Goal: Use online tool/utility: Utilize a website feature to perform a specific function

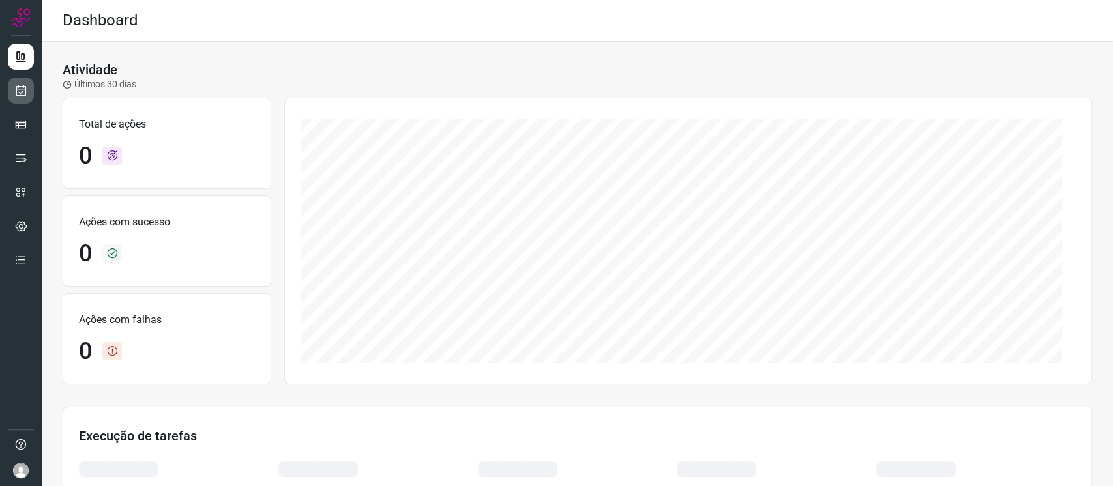
click at [25, 80] on link at bounding box center [21, 91] width 26 height 26
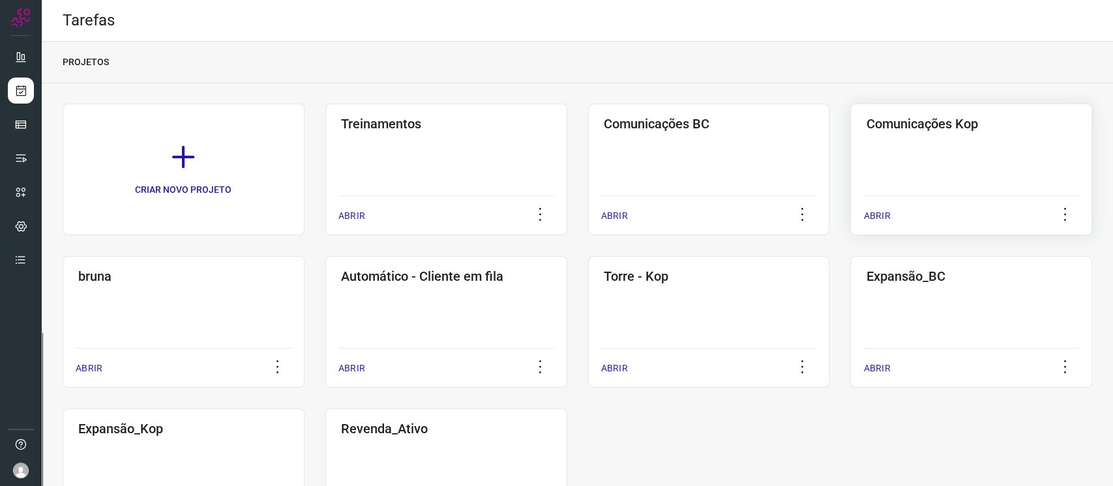
click at [914, 165] on div "Comunicações Kop ABRIR" at bounding box center [971, 170] width 242 height 132
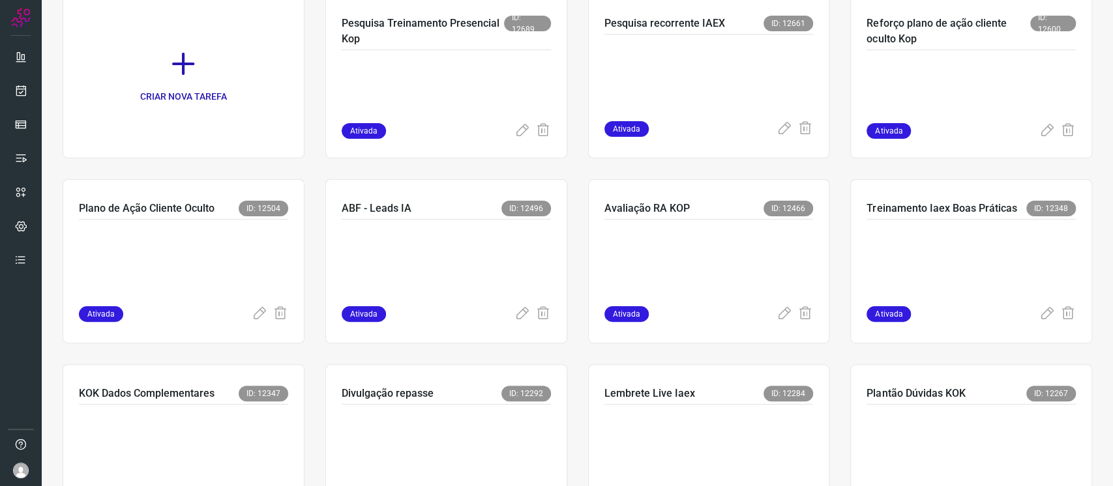
scroll to position [87, 0]
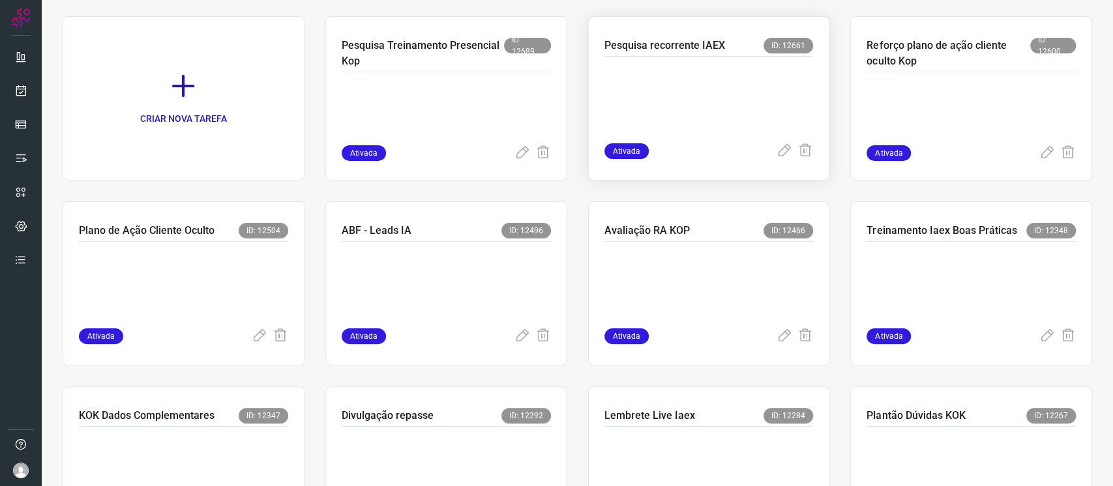
click at [696, 106] on p at bounding box center [702, 97] width 196 height 65
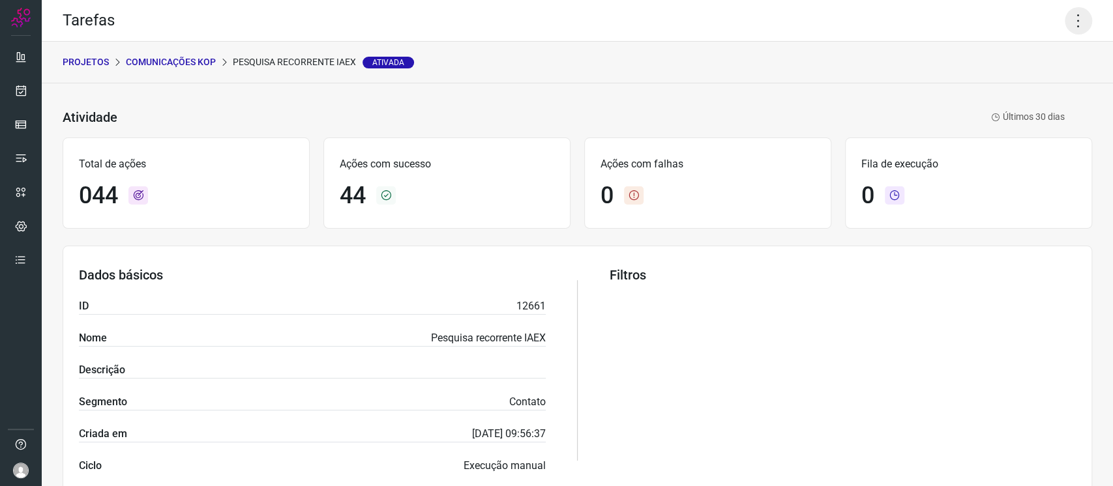
click at [1069, 12] on icon at bounding box center [1077, 20] width 27 height 27
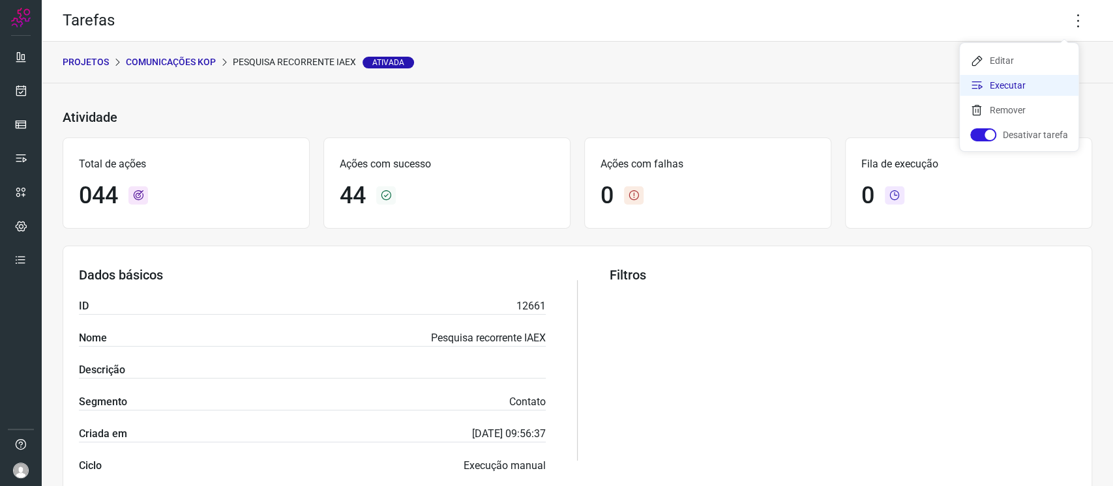
click at [1053, 85] on li "Executar" at bounding box center [1019, 85] width 119 height 21
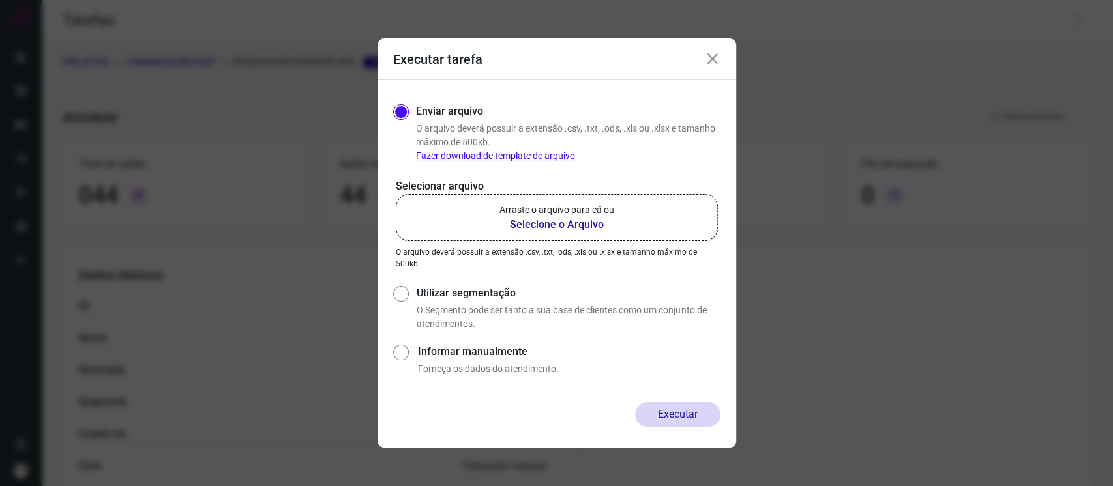
click at [635, 214] on label "Arraste o arquivo para cá ou Selecione o Arquivo" at bounding box center [557, 217] width 322 height 47
click at [0, 0] on input "Arraste o arquivo para cá ou Selecione o Arquivo" at bounding box center [0, 0] width 0 height 0
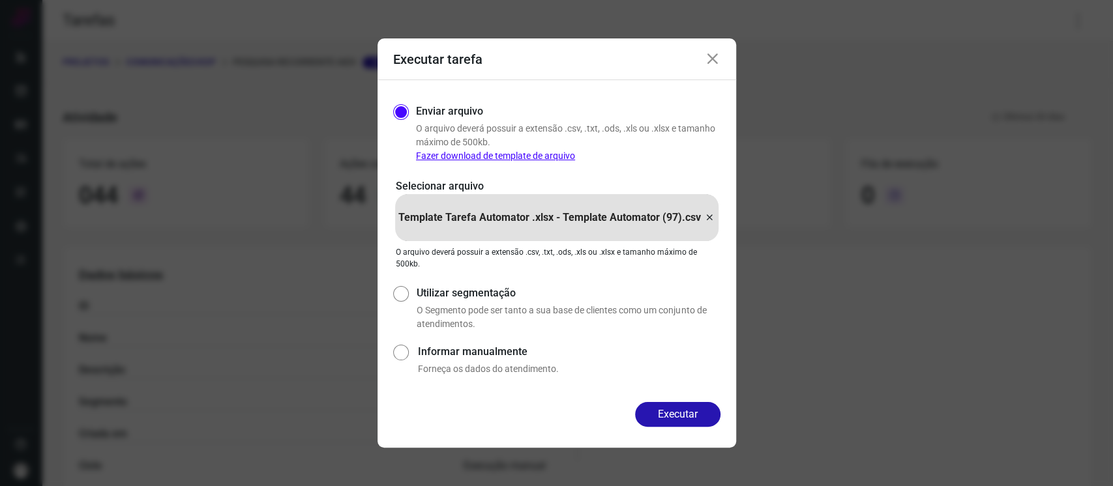
click at [682, 402] on div "Enviar arquivo O arquivo deverá possuir a extensão .csv, .txt, .ods, .xls ou .x…" at bounding box center [556, 241] width 359 height 322
click at [694, 423] on button "Executar" at bounding box center [677, 414] width 85 height 25
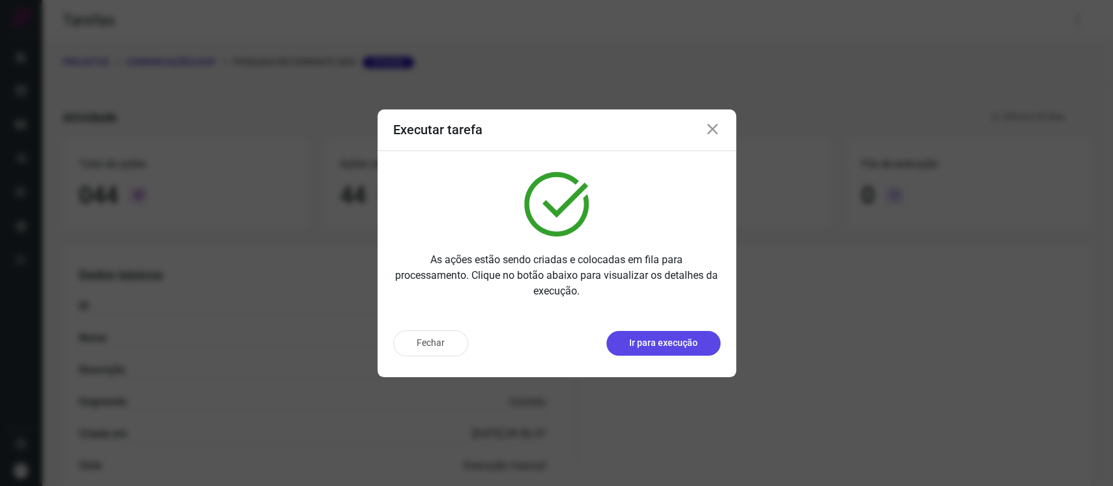
click at [651, 340] on p "Ir para execução" at bounding box center [663, 343] width 68 height 14
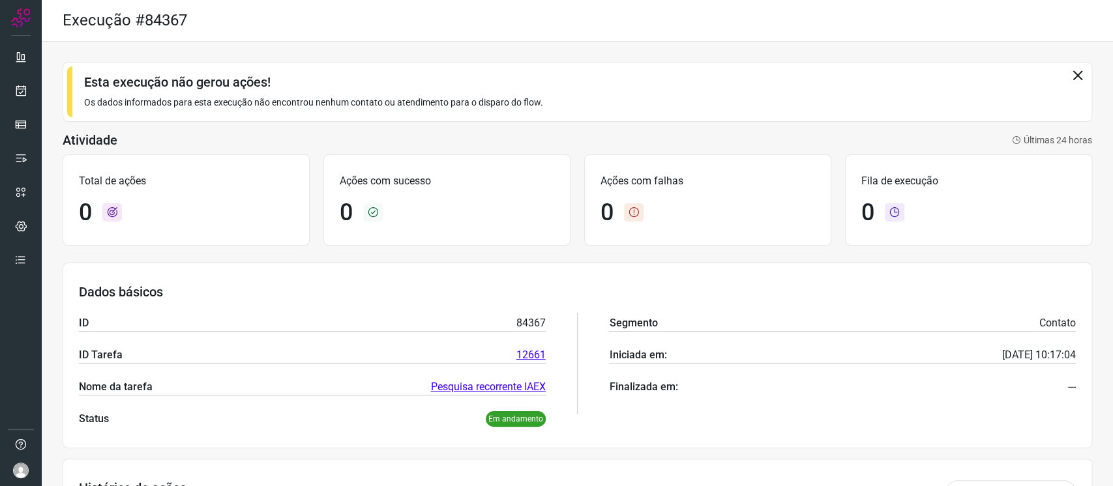
click at [501, 388] on link "Pesquisa recorrente IAEX" at bounding box center [488, 387] width 115 height 16
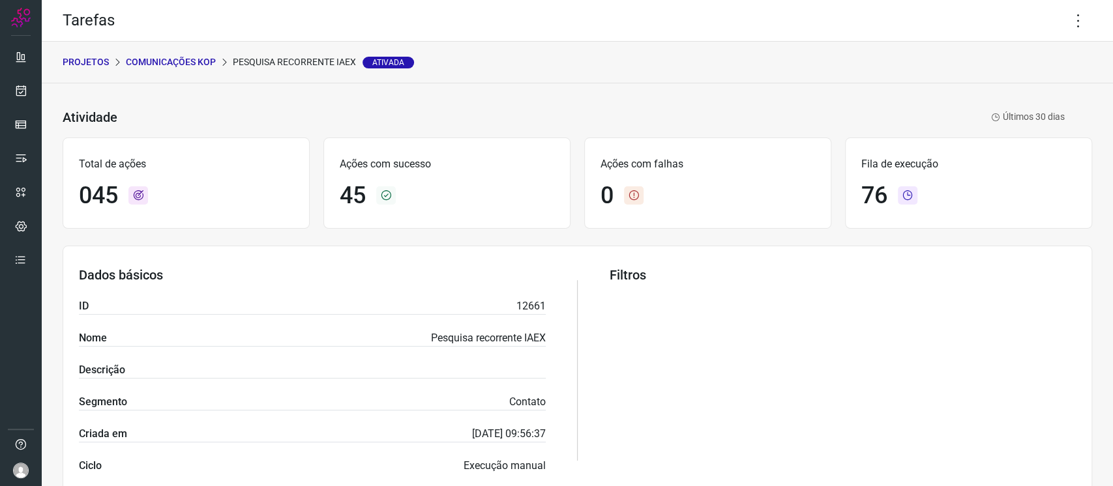
scroll to position [434, 0]
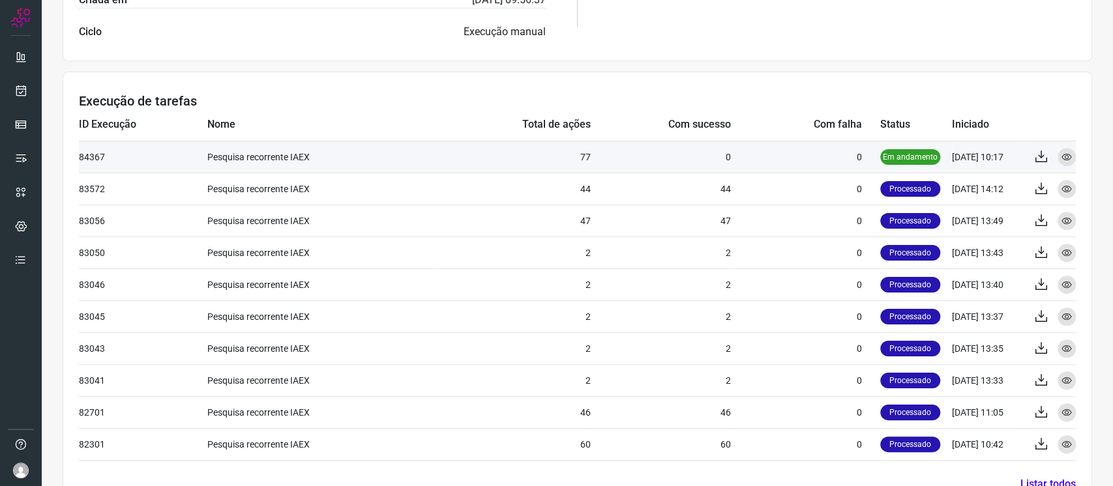
click at [808, 154] on td "0" at bounding box center [805, 157] width 149 height 32
click at [1059, 154] on div "Visualizar" at bounding box center [1066, 157] width 18 height 18
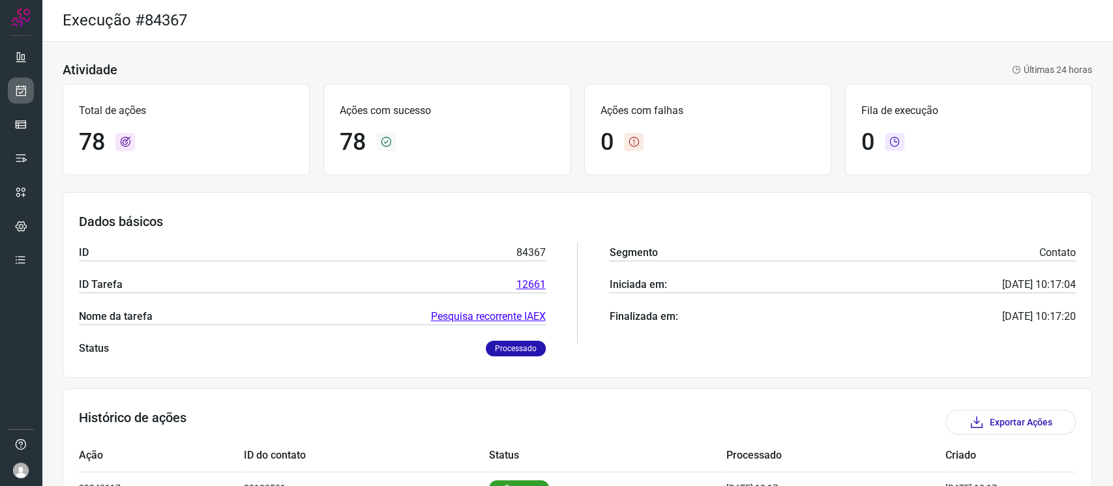
click at [14, 98] on link at bounding box center [21, 91] width 26 height 26
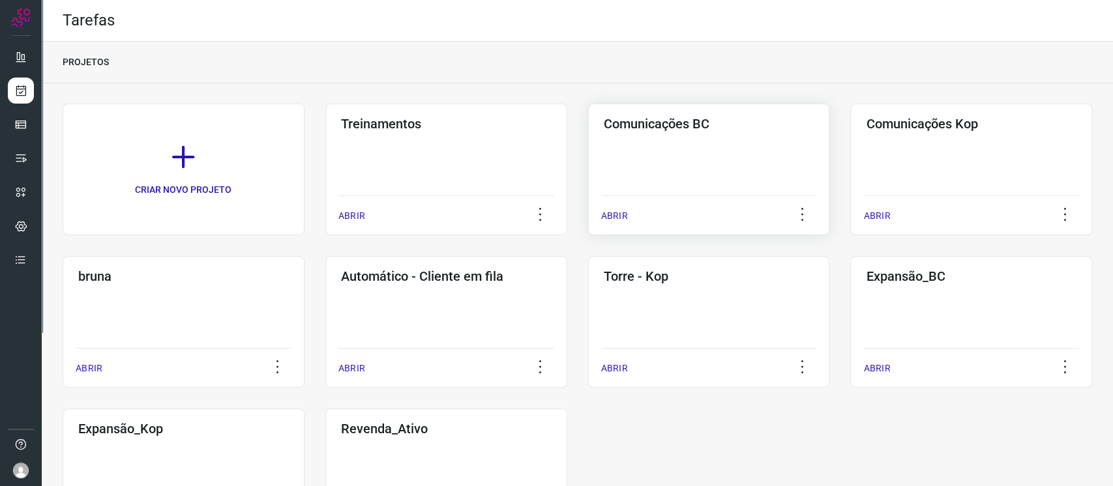
click at [658, 153] on div "Comunicações BC ABRIR" at bounding box center [709, 170] width 242 height 132
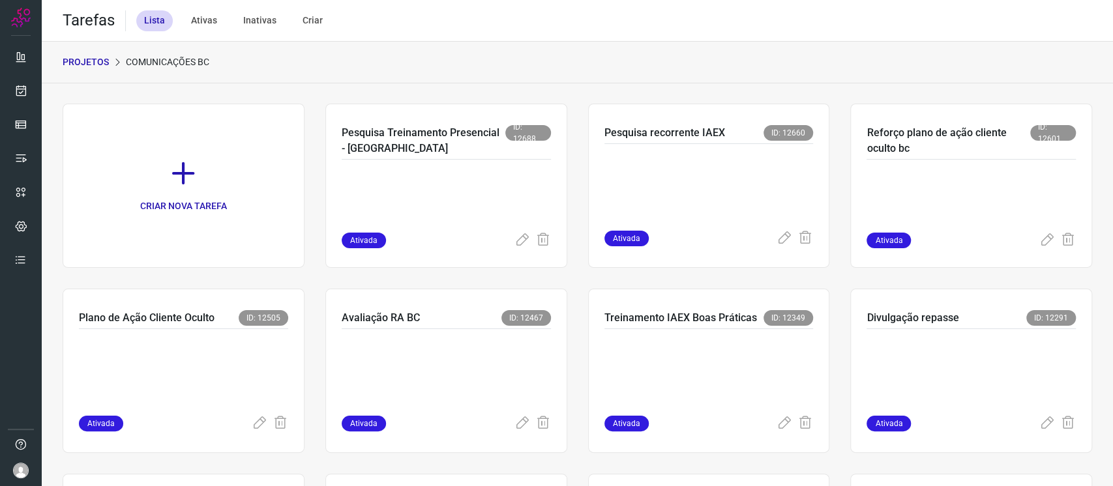
click at [658, 153] on p at bounding box center [702, 184] width 196 height 65
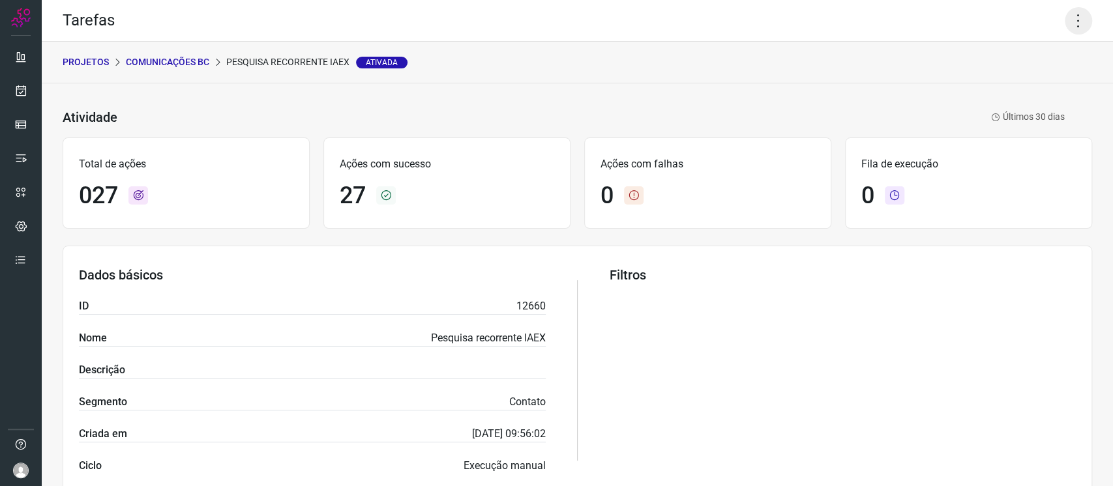
click at [1064, 17] on icon at bounding box center [1077, 20] width 27 height 27
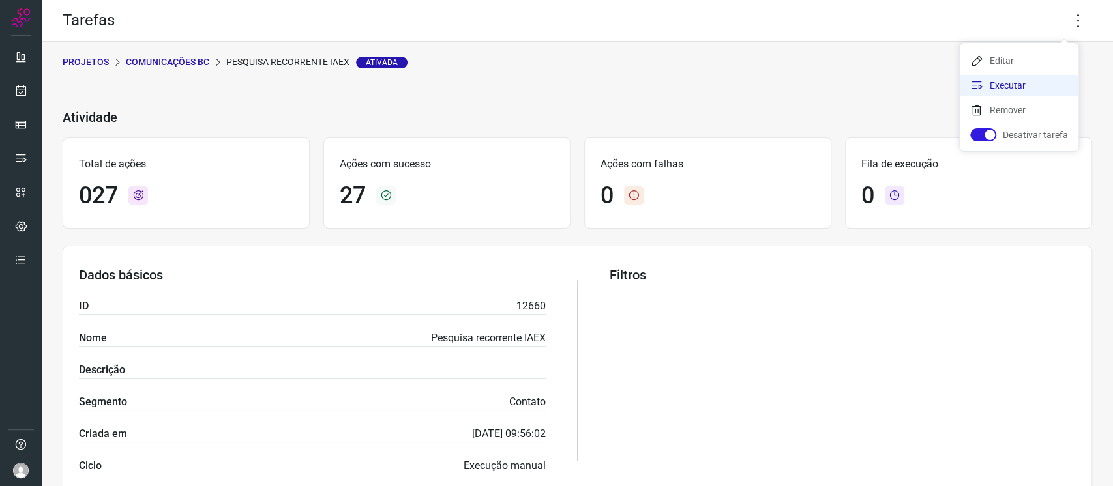
click at [992, 78] on li "Executar" at bounding box center [1019, 85] width 119 height 21
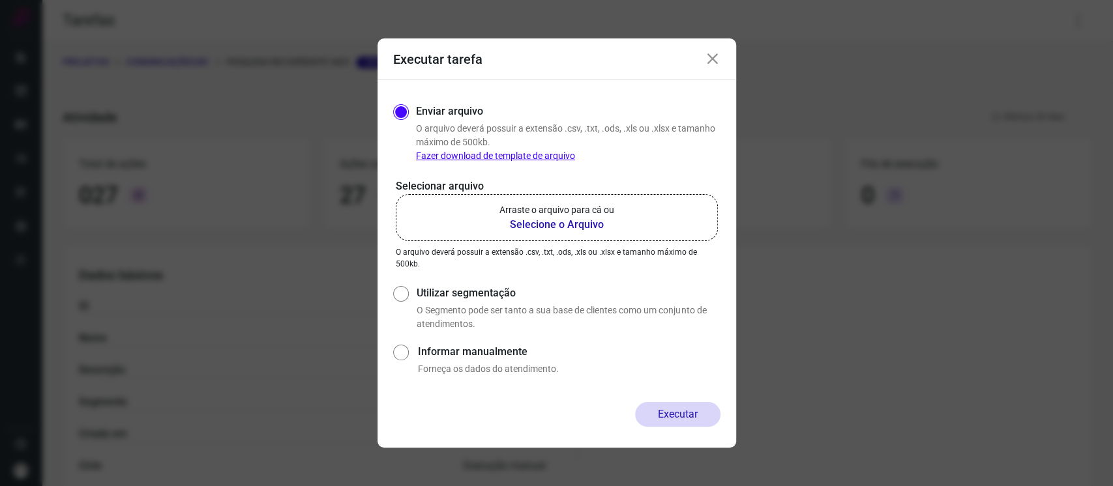
click at [555, 181] on p "Selecionar arquivo" at bounding box center [557, 187] width 322 height 16
click at [574, 211] on p "Arraste o arquivo para cá ou" at bounding box center [556, 210] width 115 height 14
click at [578, 205] on p "Arraste o arquivo para cá ou" at bounding box center [556, 210] width 115 height 14
click at [0, 0] on input "Arraste o arquivo para cá ou Selecione o Arquivo" at bounding box center [0, 0] width 0 height 0
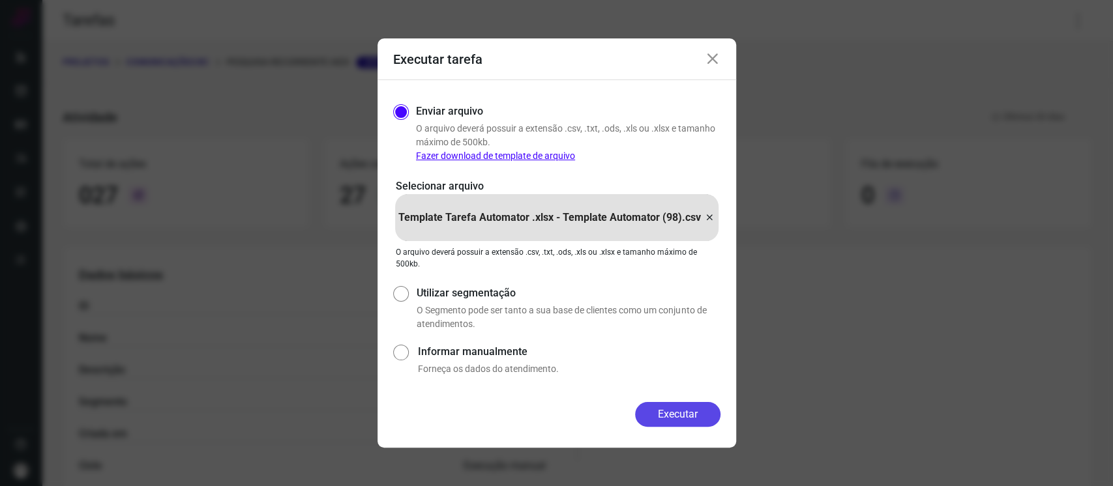
click at [702, 413] on button "Executar" at bounding box center [677, 414] width 85 height 25
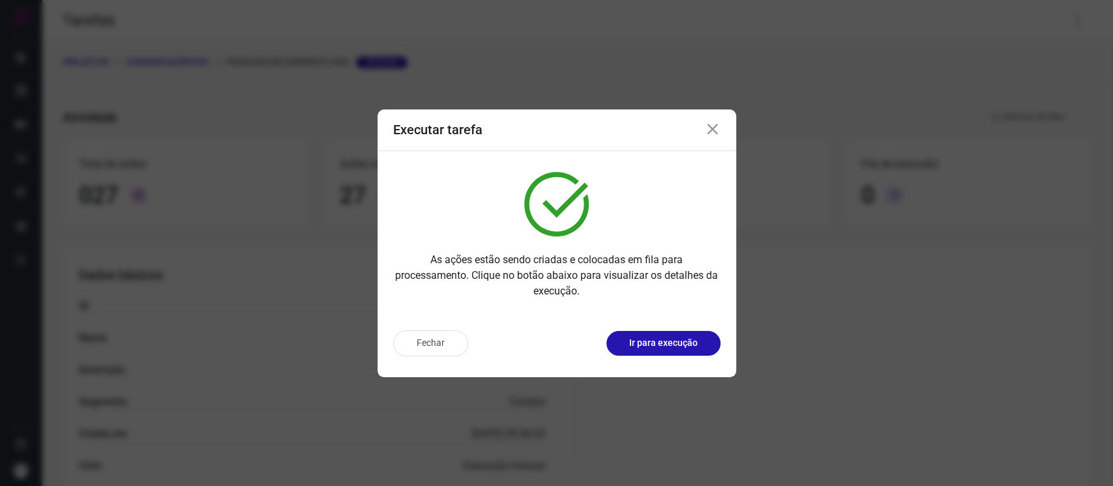
click at [706, 216] on div "As ações estão sendo criadas e colocadas em fila para processamento. Clique no …" at bounding box center [556, 235] width 359 height 169
